Goal: Task Accomplishment & Management: Manage account settings

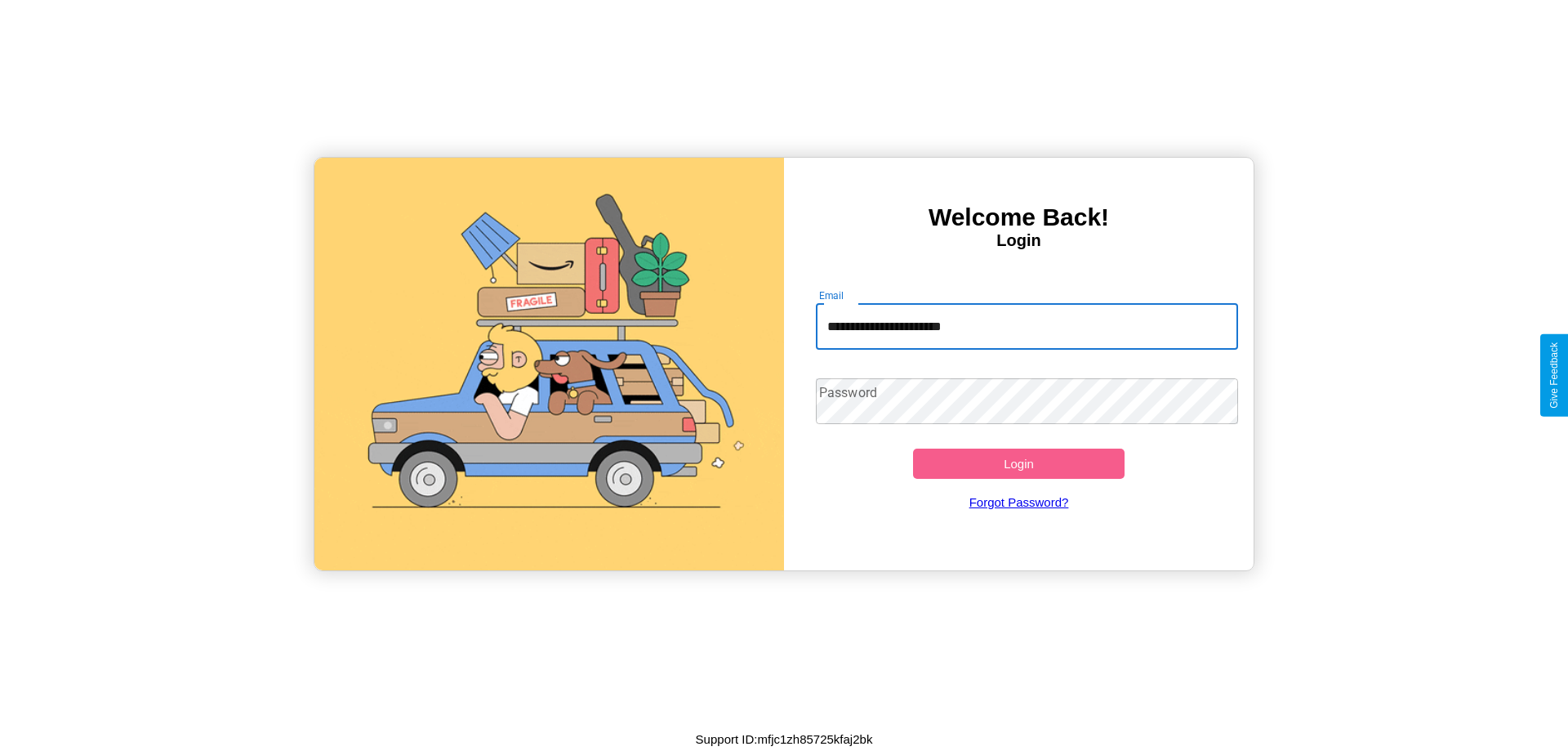
type input "**********"
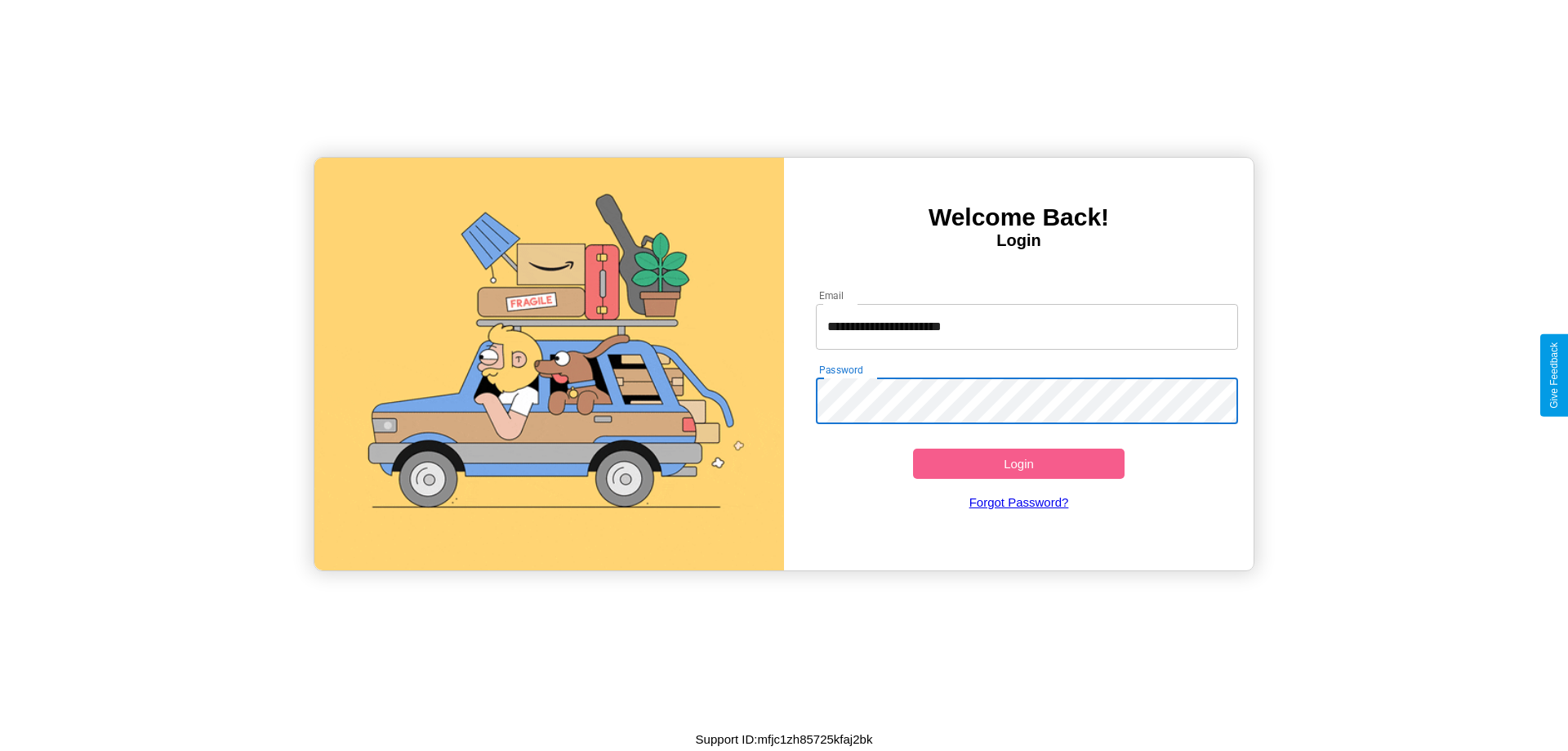
click at [1018, 463] on button "Login" at bounding box center [1019, 464] width 212 height 30
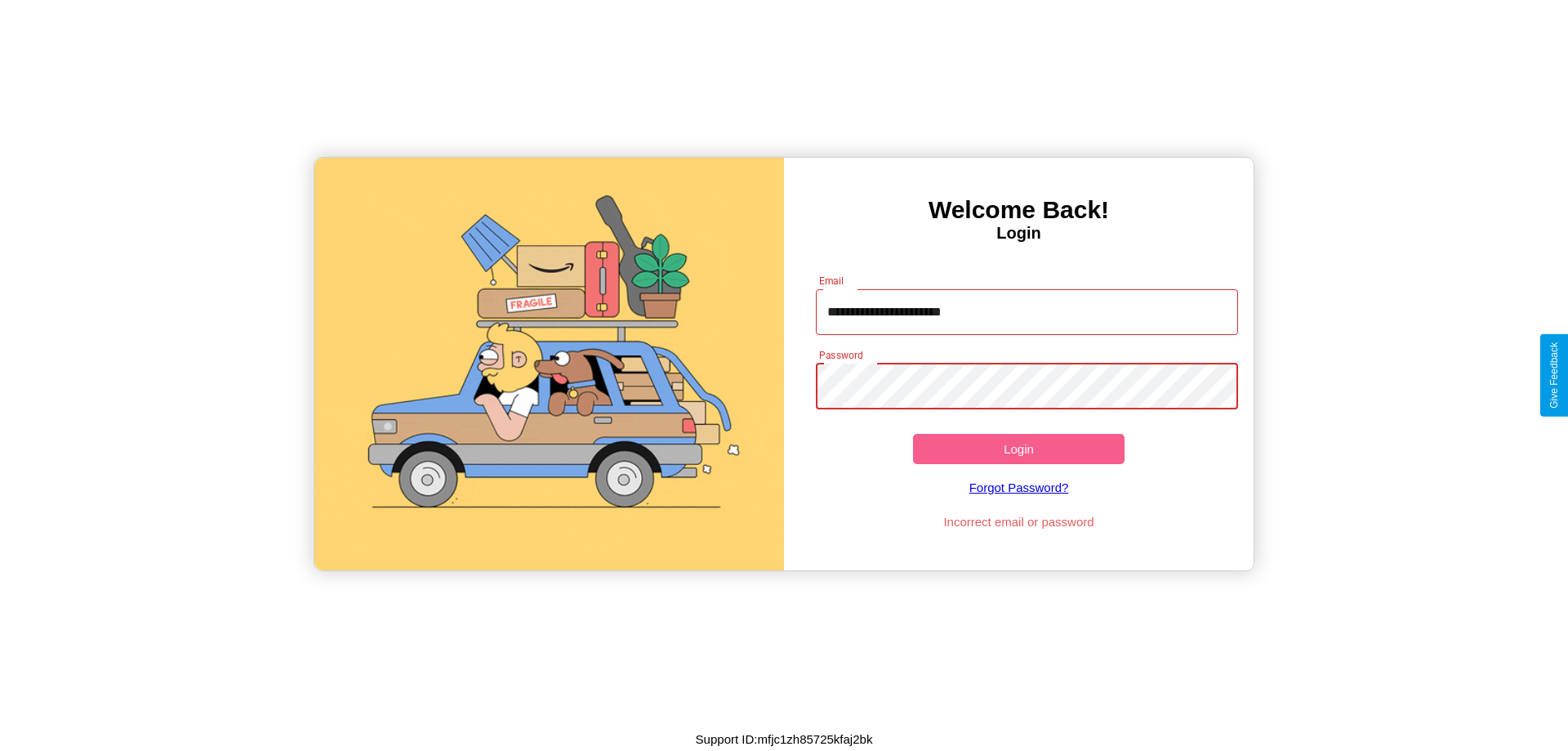
click at [1018, 449] on button "Login" at bounding box center [1019, 449] width 212 height 30
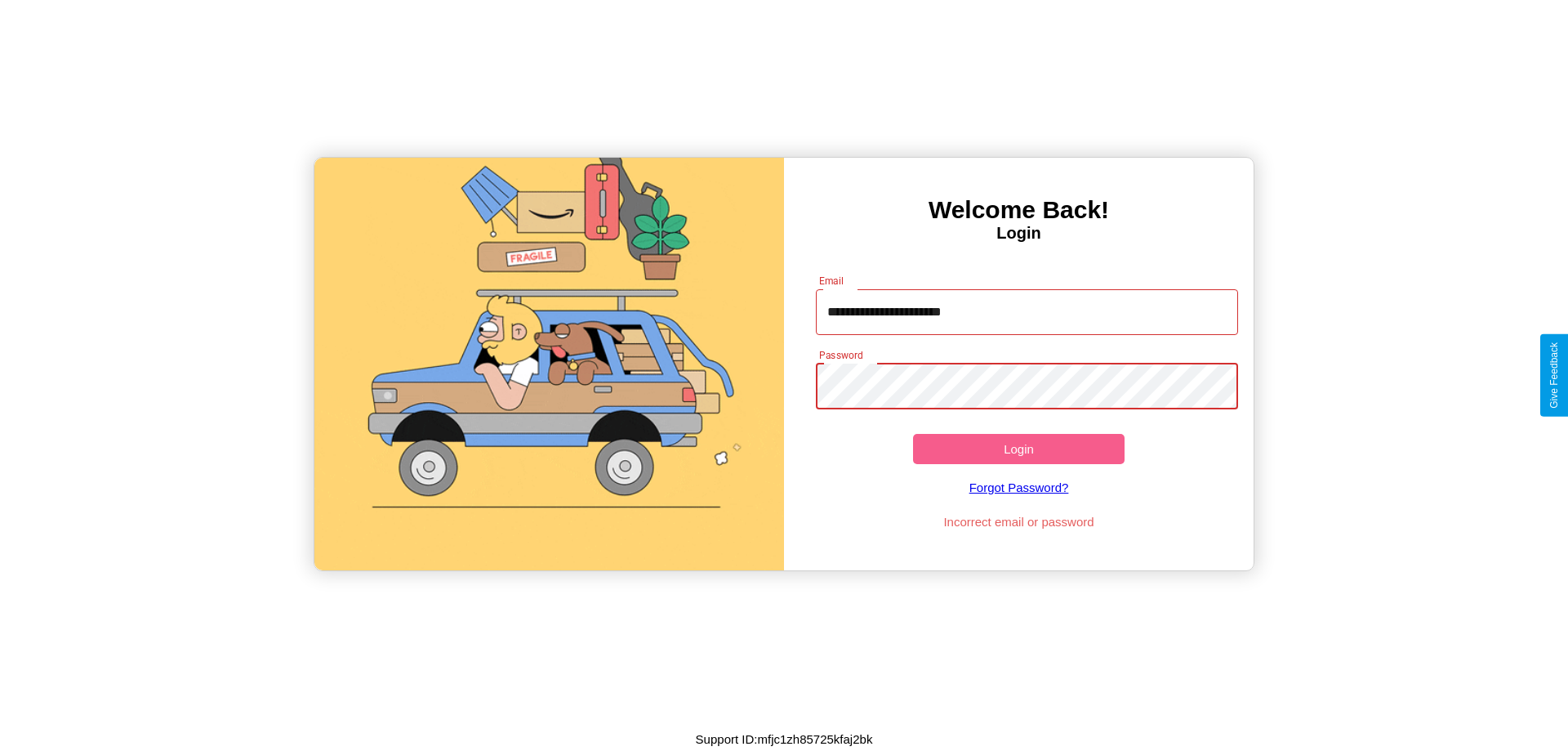
click at [1018, 449] on button "Login" at bounding box center [1019, 449] width 212 height 30
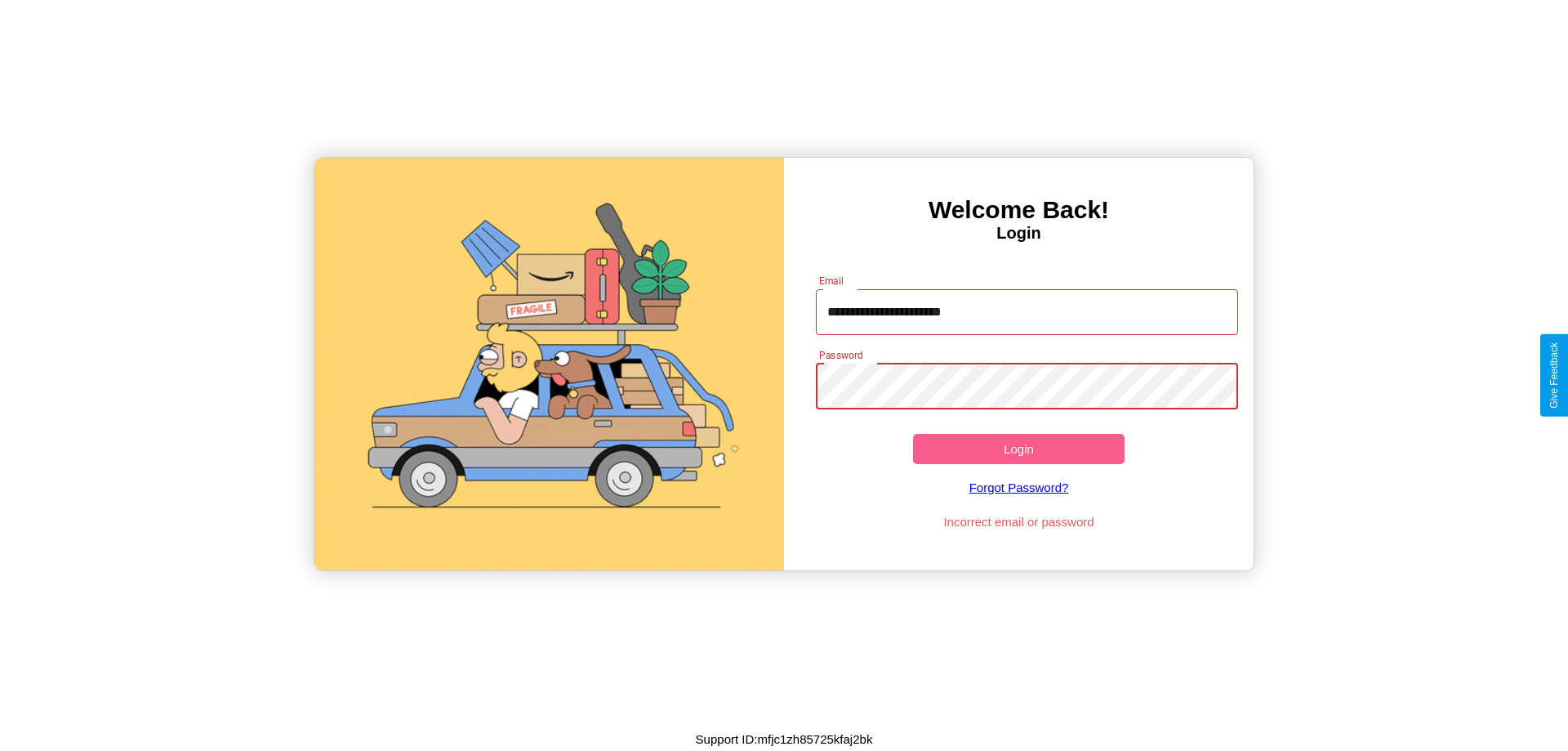
click at [1018, 449] on button "Login" at bounding box center [1019, 449] width 212 height 30
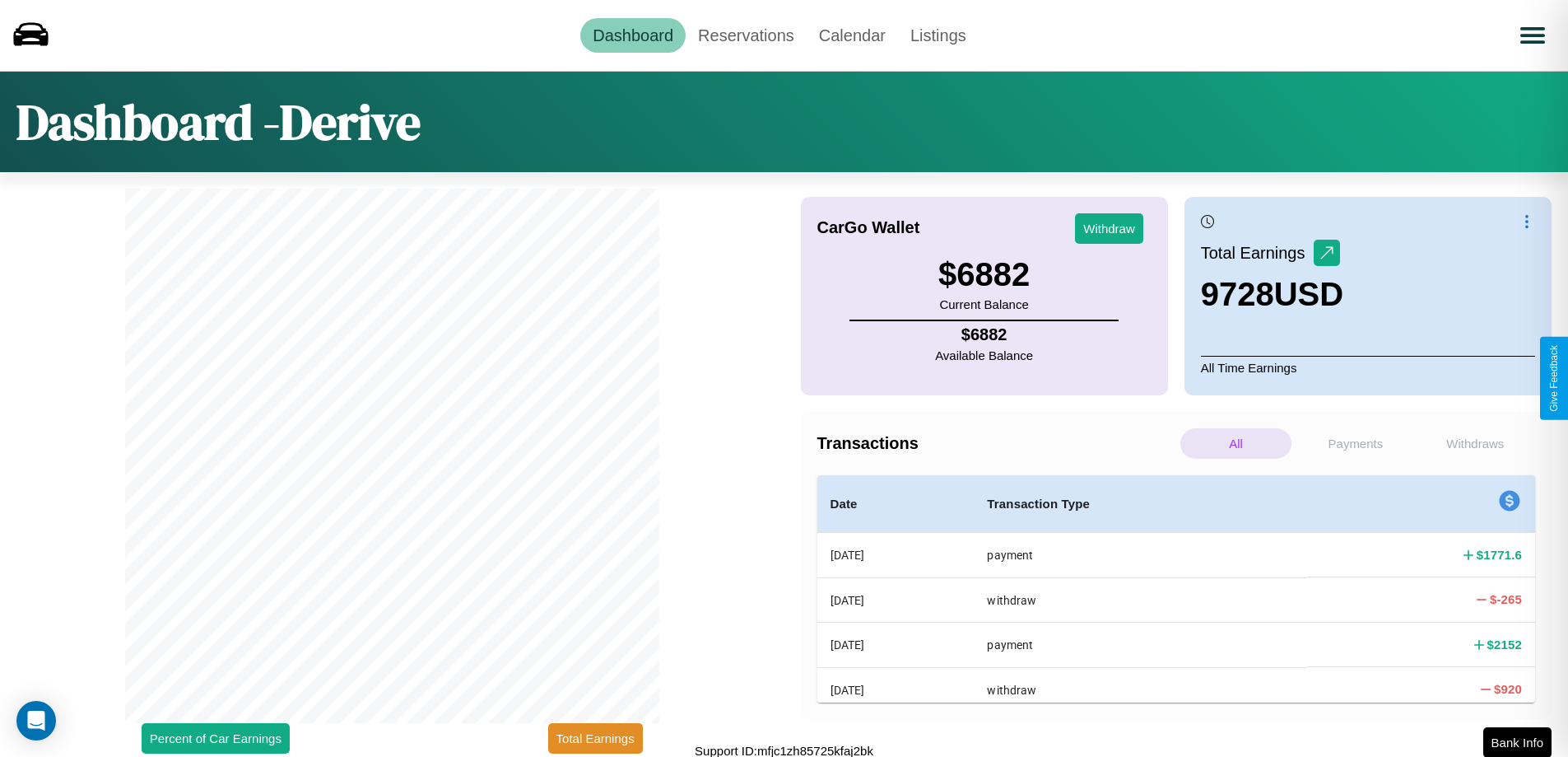
scroll to position [5, 0]
